Goal: Check status: Check status

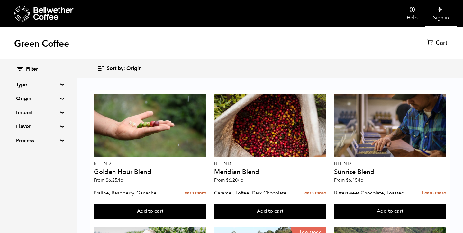
click at [439, 14] on link "Sign in" at bounding box center [440, 13] width 31 height 27
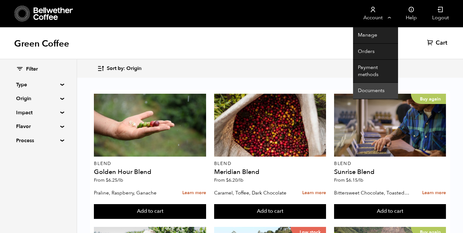
click at [370, 86] on link "Documents" at bounding box center [375, 91] width 45 height 16
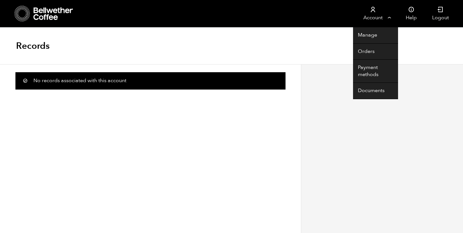
click at [371, 15] on link "Account" at bounding box center [373, 13] width 40 height 27
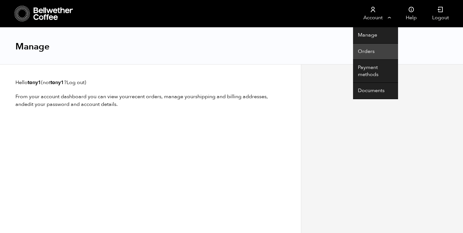
click at [368, 52] on link "Orders" at bounding box center [375, 52] width 45 height 16
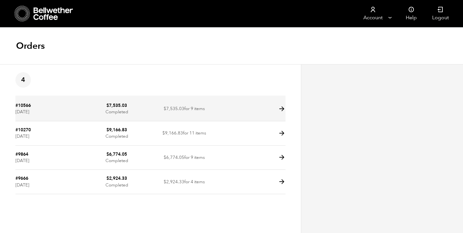
click at [278, 105] on icon at bounding box center [281, 108] width 7 height 7
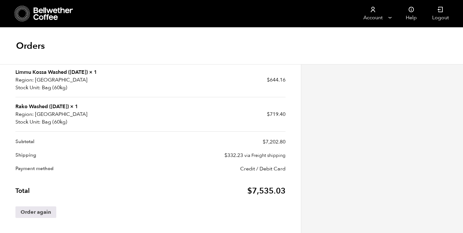
scroll to position [257, 0]
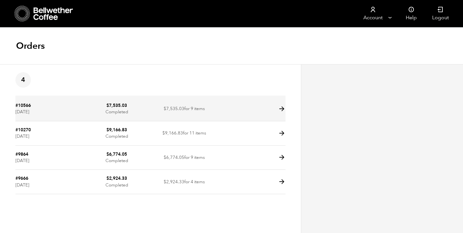
click at [282, 110] on icon at bounding box center [281, 108] width 7 height 7
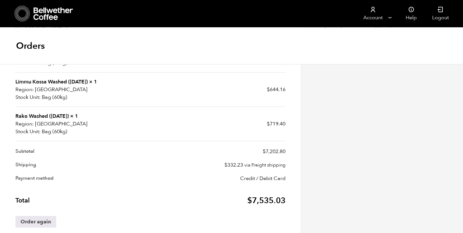
scroll to position [270, 0]
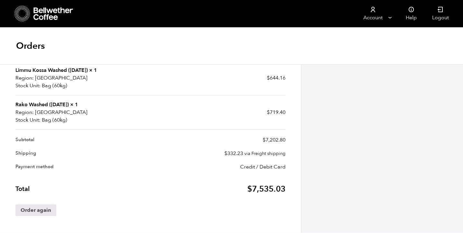
click at [361, 137] on div "Billing address Robert Ashford Unity Java 5312 Ridge Avenue Retail Suite 1 Phil…" at bounding box center [382, 13] width 162 height 439
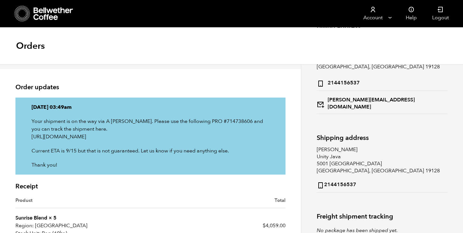
scroll to position [0, 0]
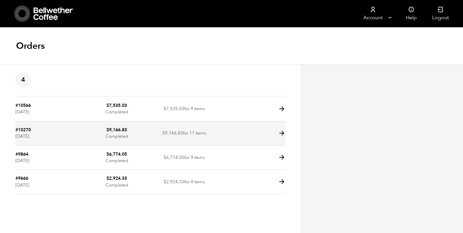
click at [22, 131] on link "#10270" at bounding box center [22, 130] width 15 height 6
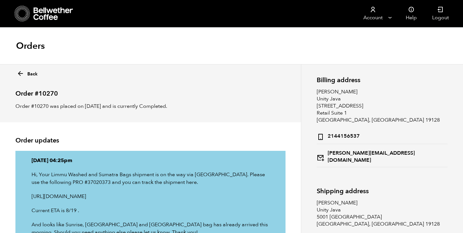
scroll to position [18, 0]
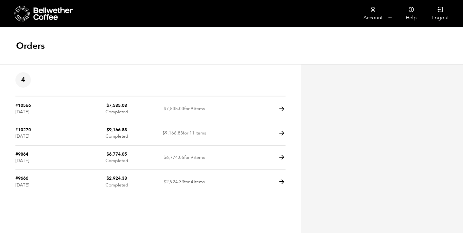
scroll to position [0, 0]
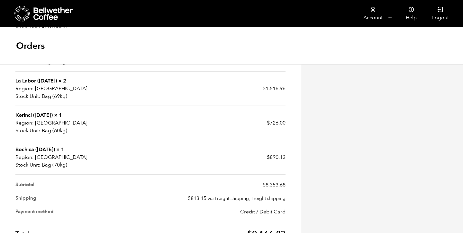
scroll to position [319, 0]
